Goal: Use online tool/utility: Utilize a website feature to perform a specific function

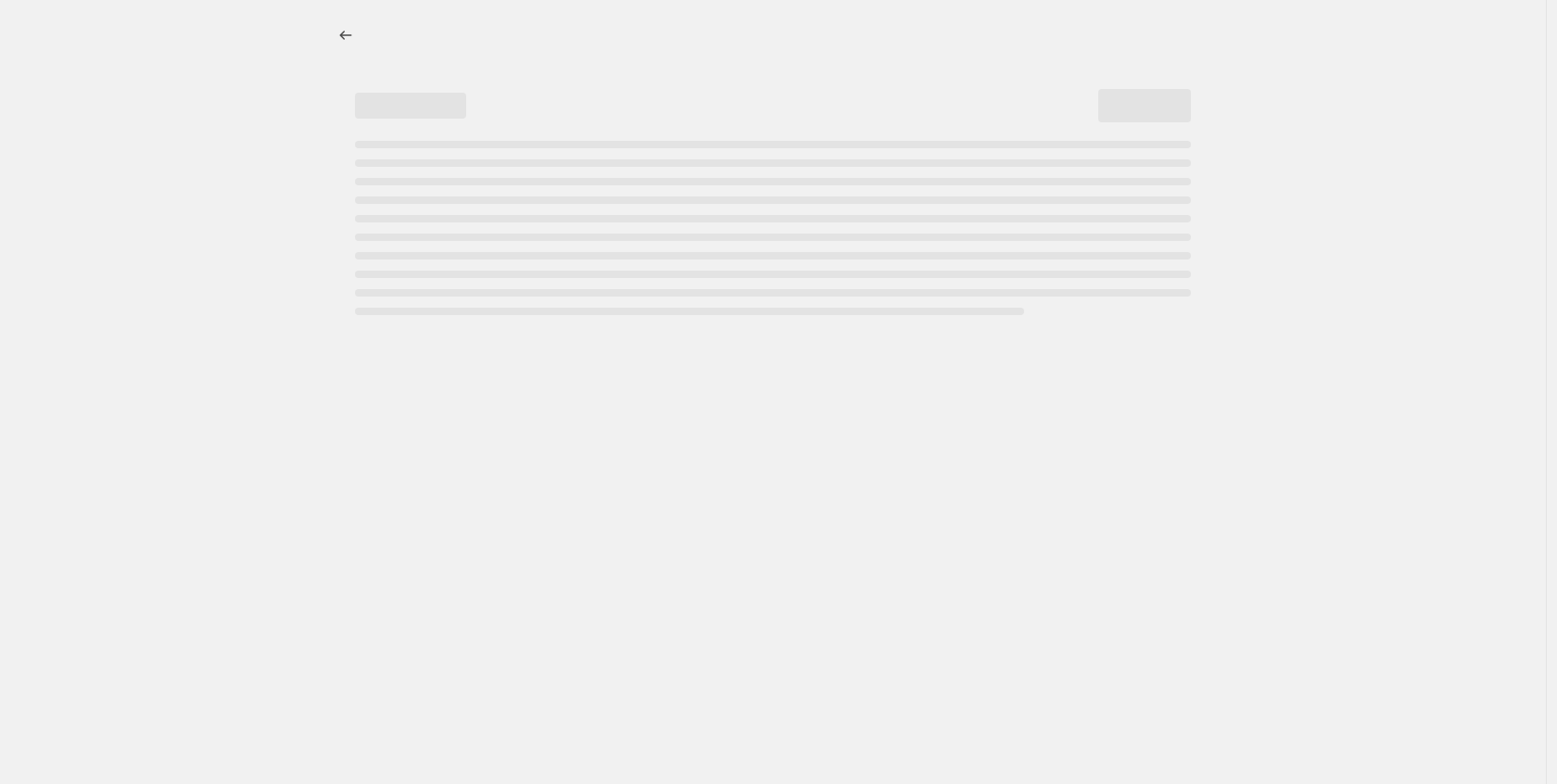
select select "percentage"
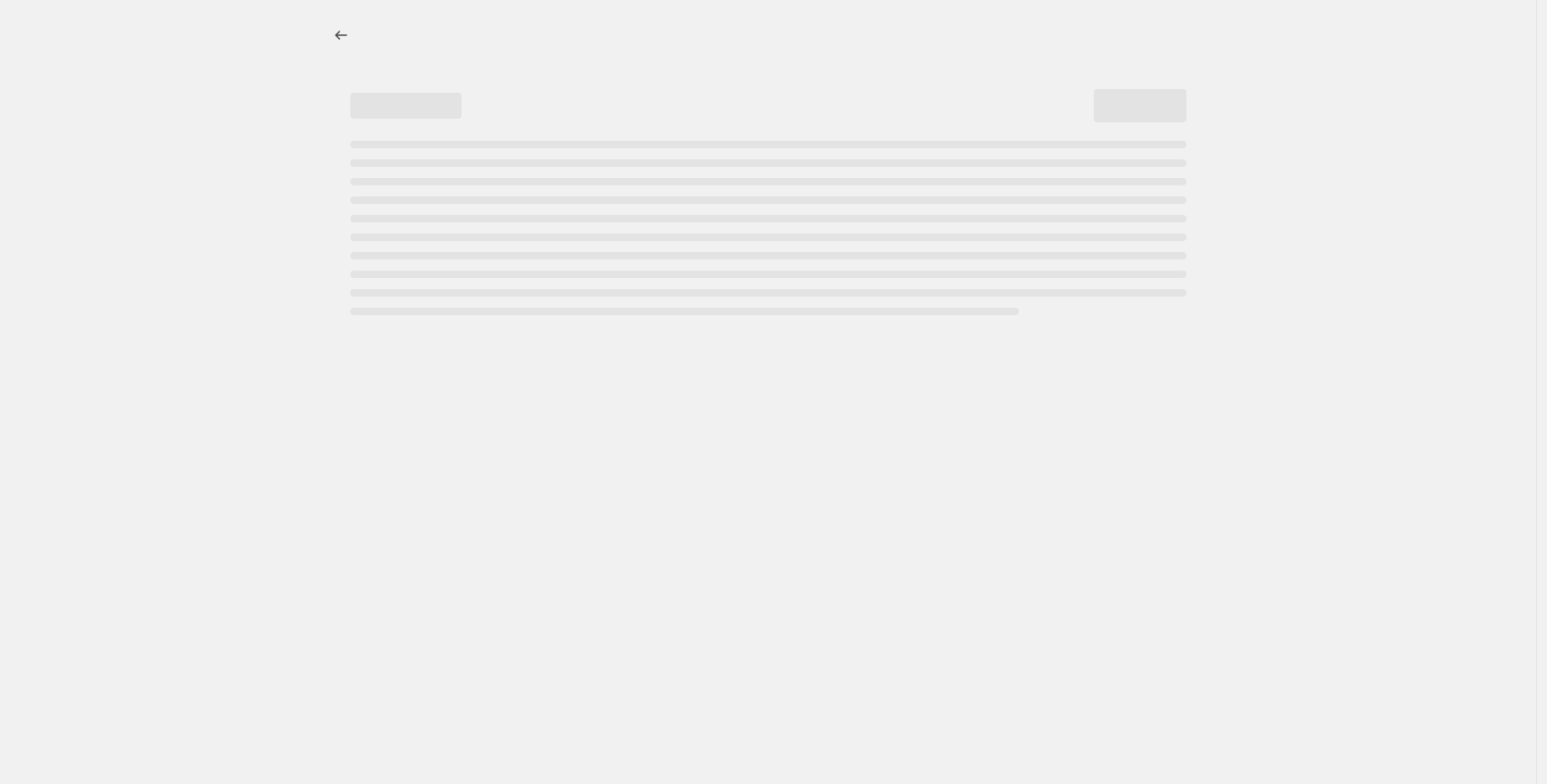
select select "percentage"
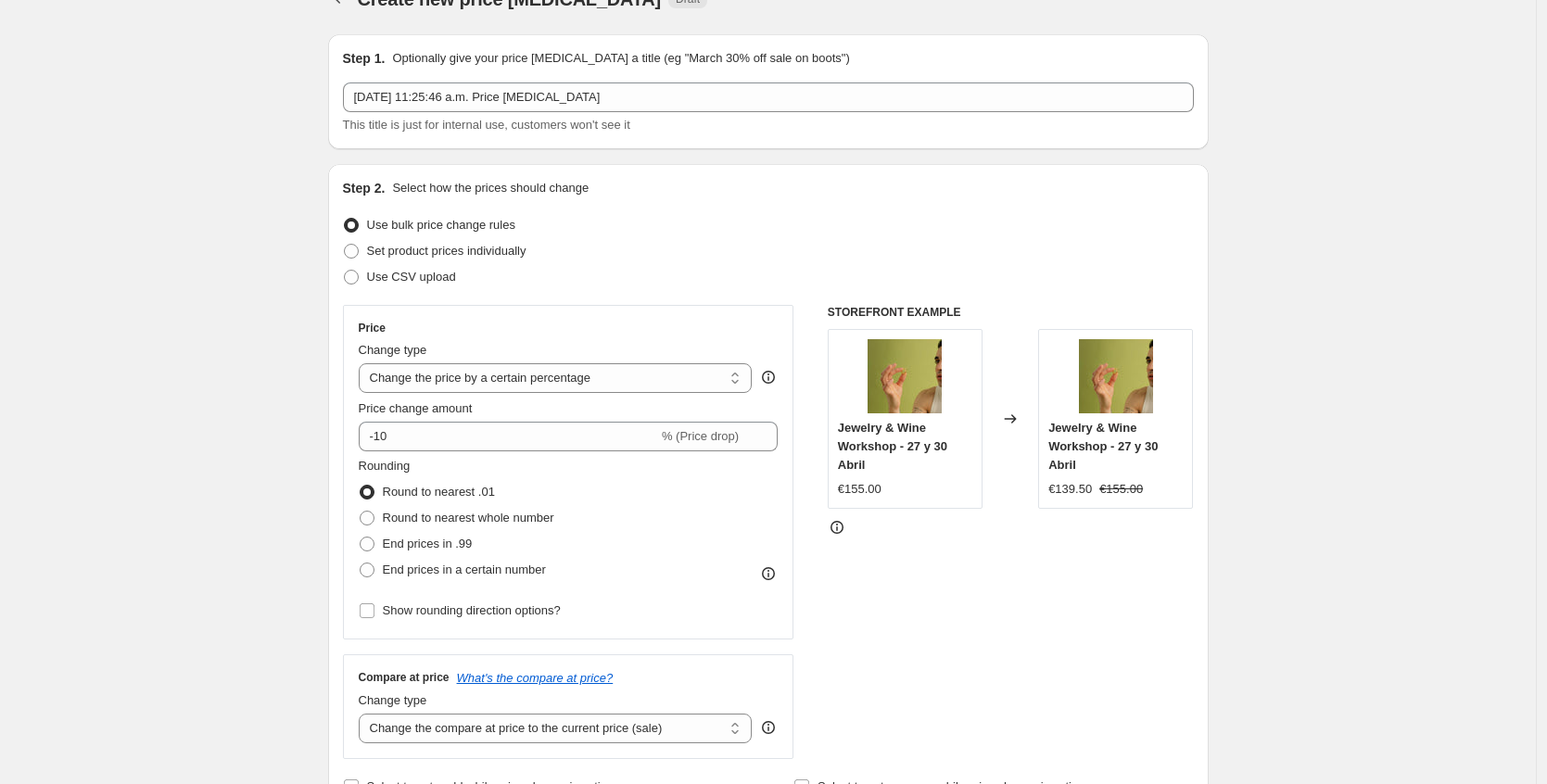
scroll to position [43, 0]
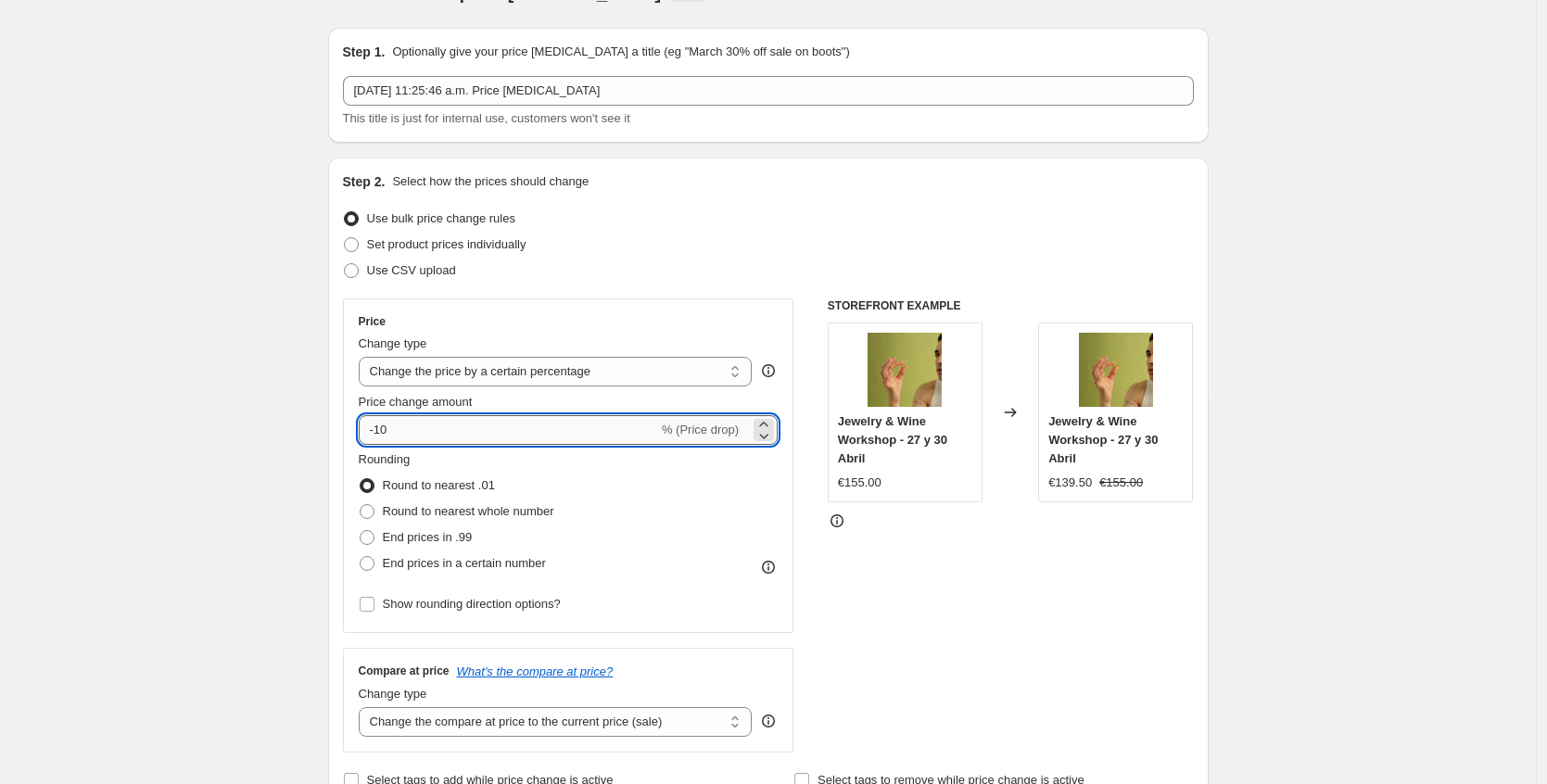
click at [427, 441] on input "-10" at bounding box center [508, 429] width 300 height 29
type input "0"
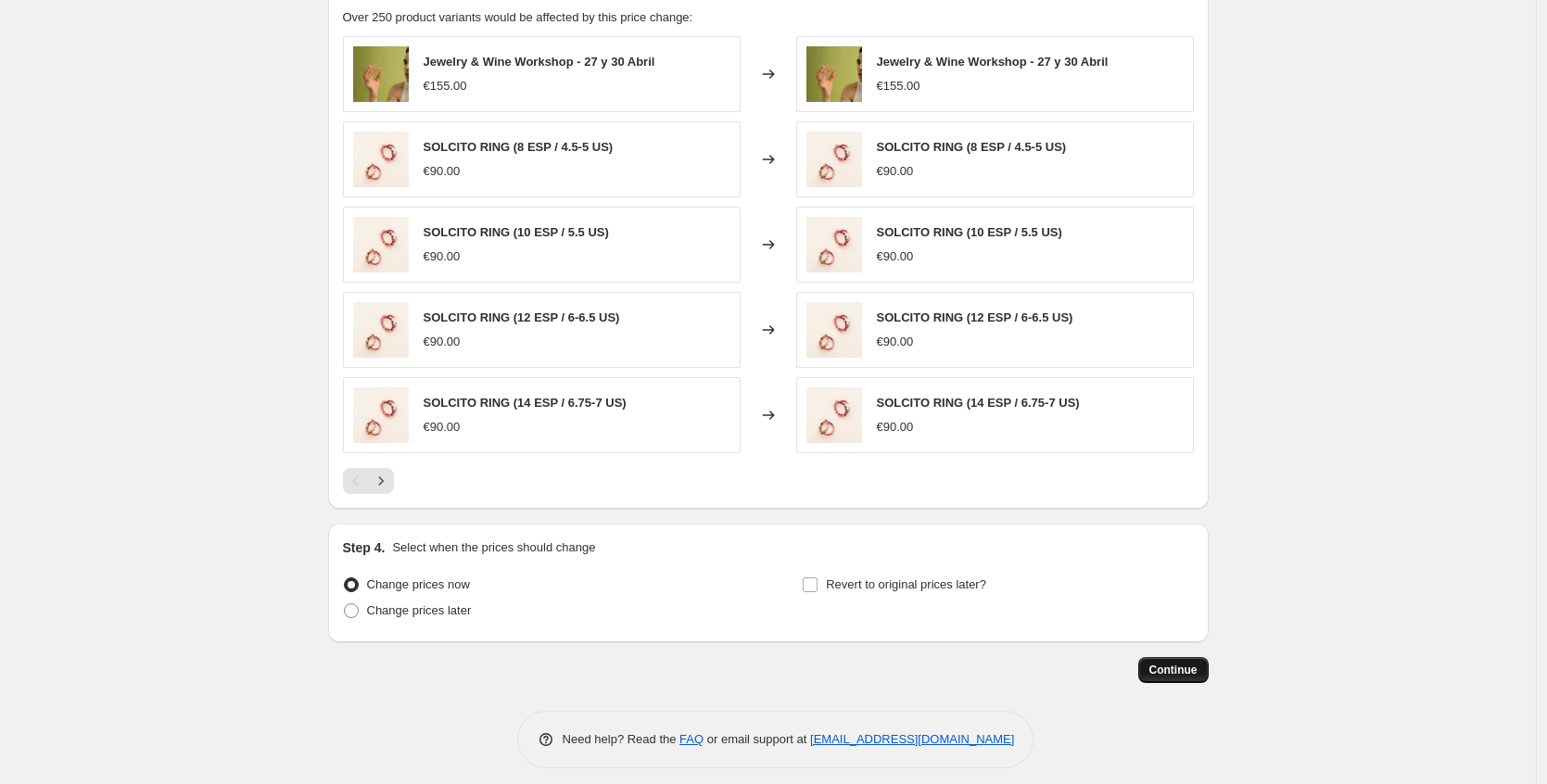
scroll to position [1068, 0]
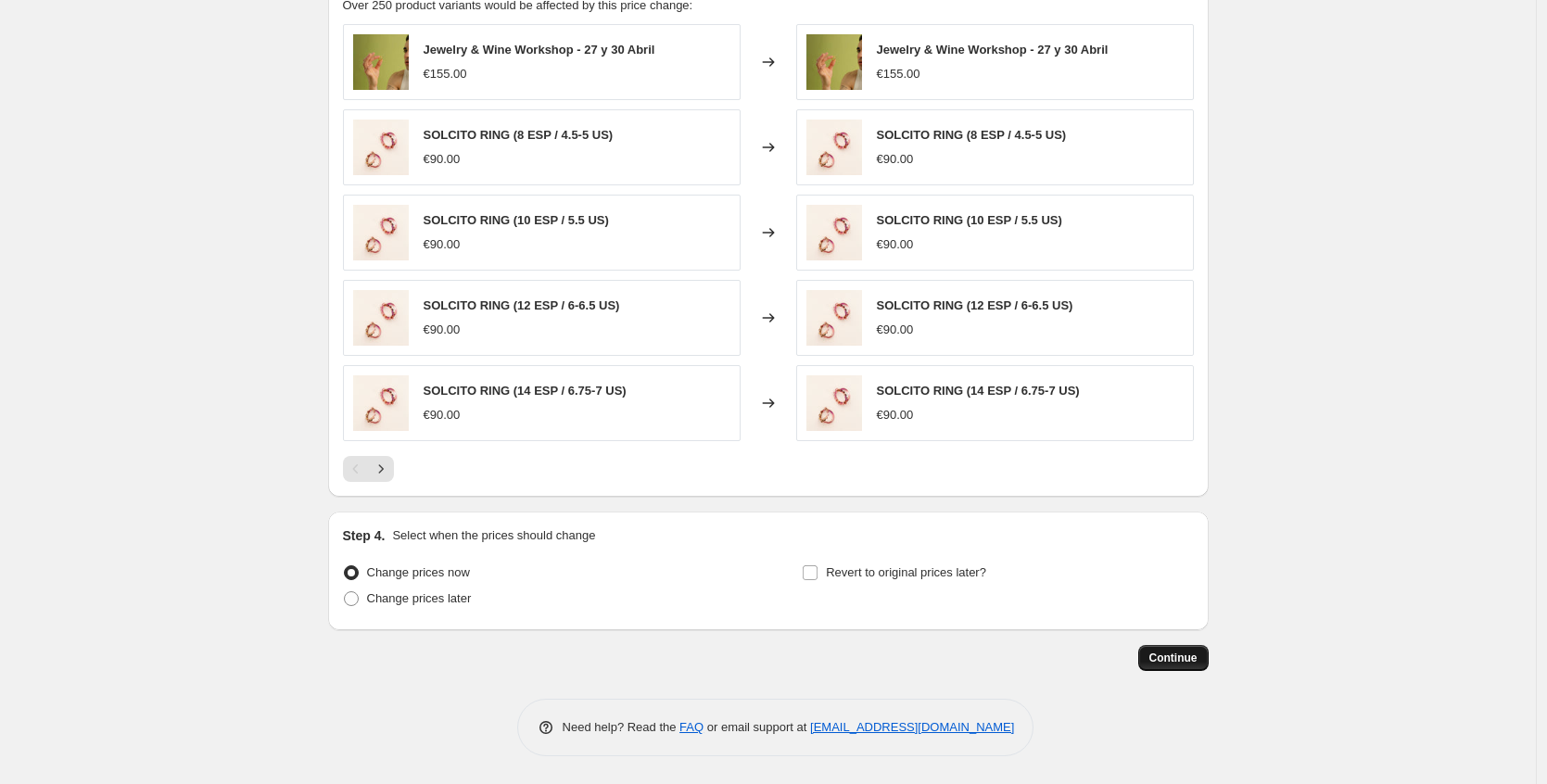
click at [1170, 658] on span "Continue" at bounding box center [1174, 658] width 49 height 15
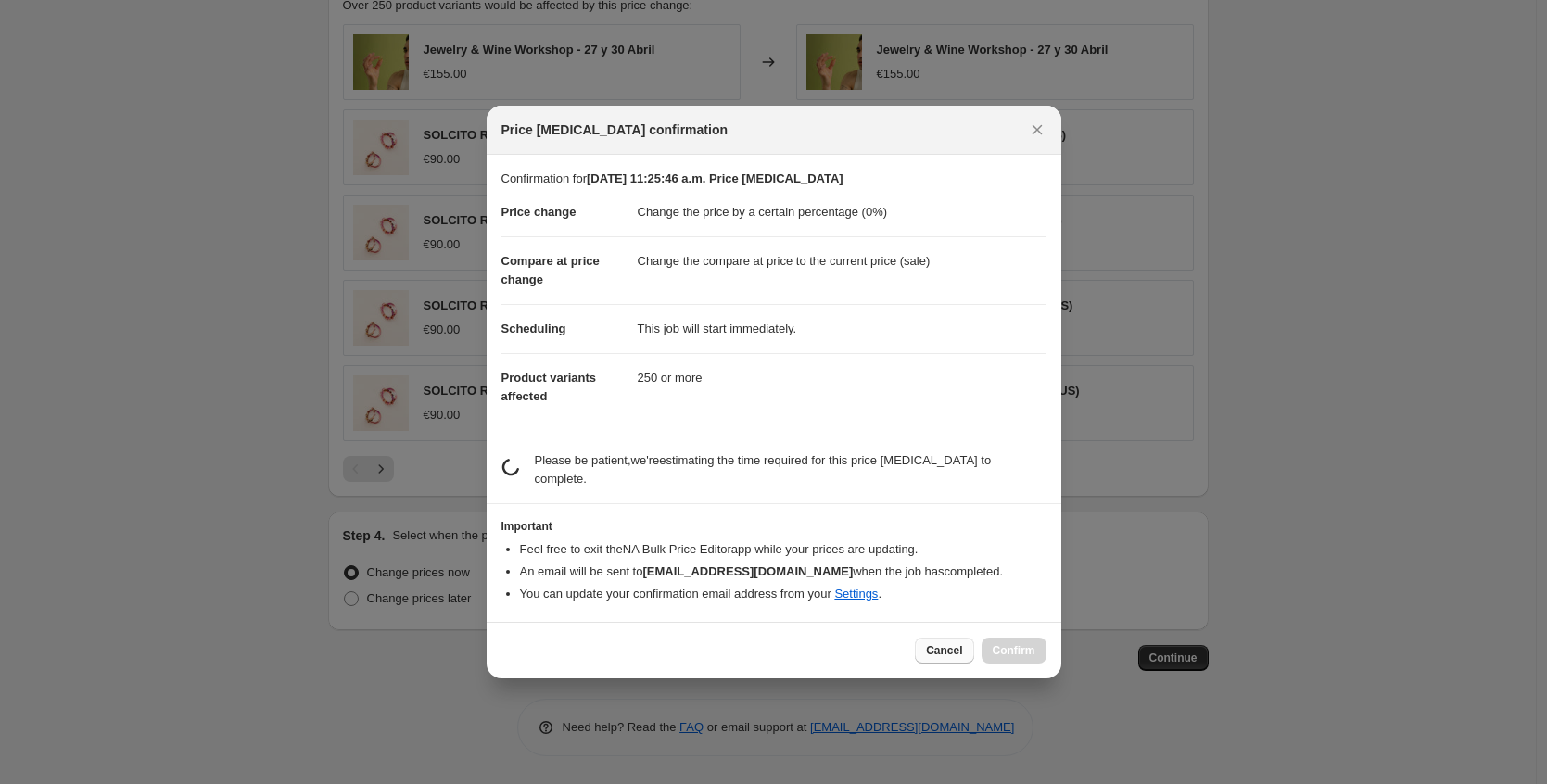
click at [929, 648] on span "Cancel" at bounding box center [944, 651] width 36 height 15
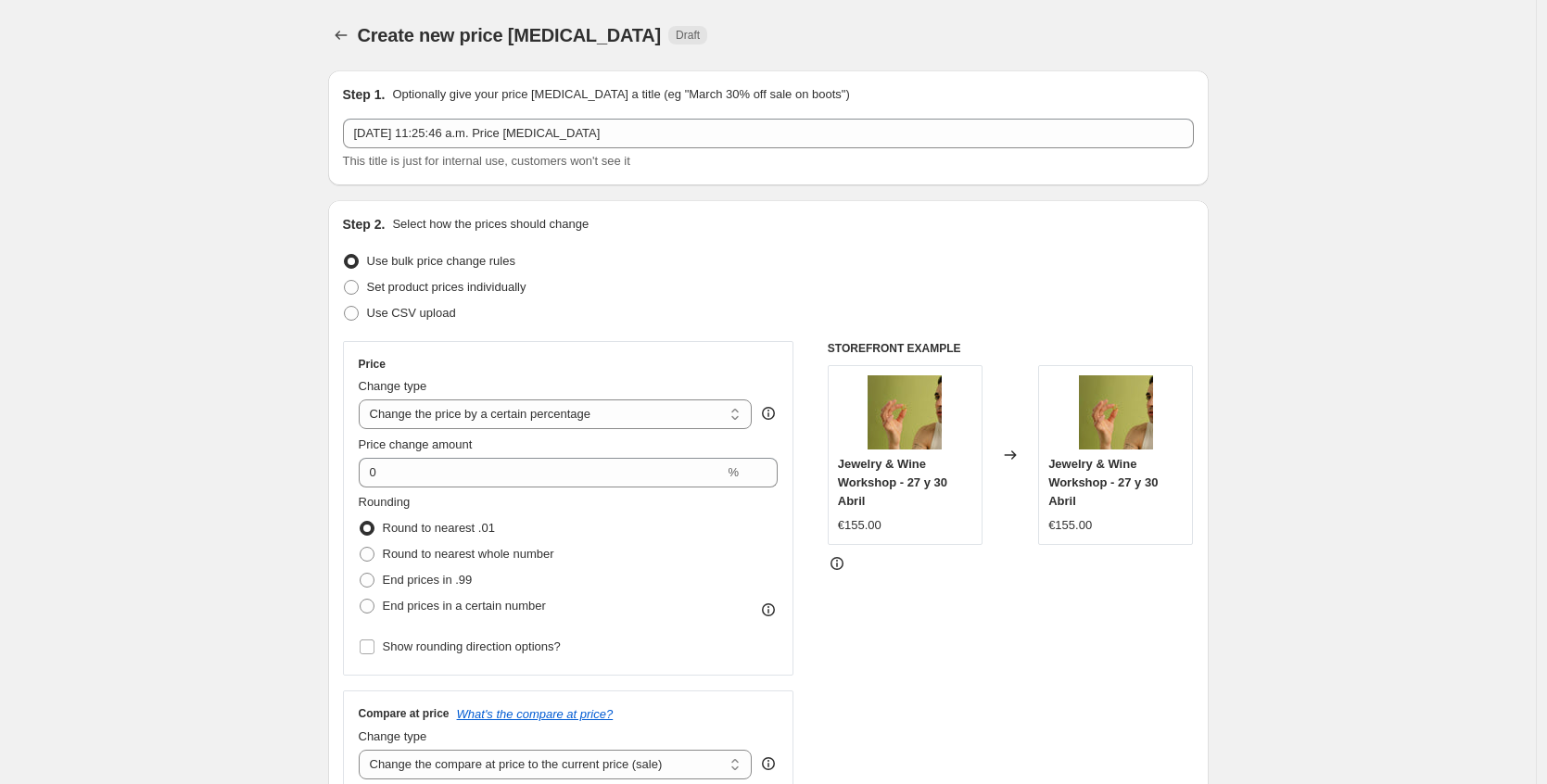
click at [356, 49] on div "Create new price [MEDICAL_DATA]. This page is ready Create new price [MEDICAL_D…" at bounding box center [768, 35] width 881 height 70
click at [350, 40] on icon "Price change jobs" at bounding box center [341, 34] width 18 height 18
